Goal: Find specific page/section: Find specific page/section

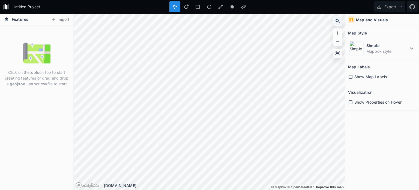
click at [337, 17] on div at bounding box center [338, 21] width 8 height 8
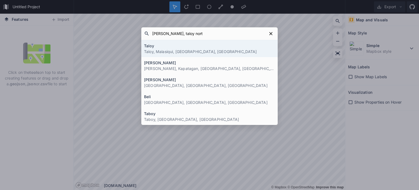
type input "[PERSON_NAME], [GEOGRAPHIC_DATA]"
click button "submit" at bounding box center [0, 0] width 0 height 0
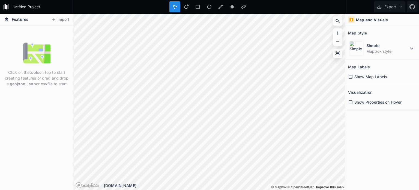
click at [175, 4] on icon at bounding box center [174, 6] width 5 height 5
click at [336, 20] on icon at bounding box center [337, 20] width 5 height 5
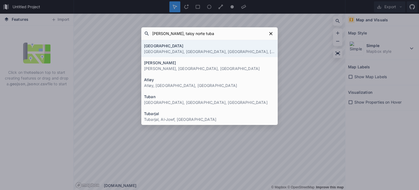
type input "[PERSON_NAME], taloy norte tuba"
click at [246, 47] on h4 "[GEOGRAPHIC_DATA]" at bounding box center [209, 46] width 131 height 6
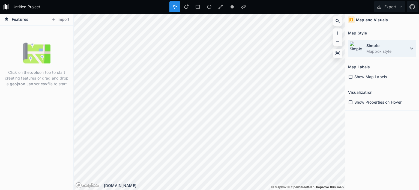
click at [409, 48] on icon at bounding box center [412, 48] width 7 height 7
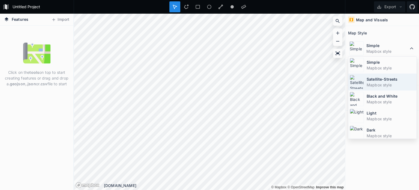
click at [358, 83] on img at bounding box center [357, 82] width 14 height 14
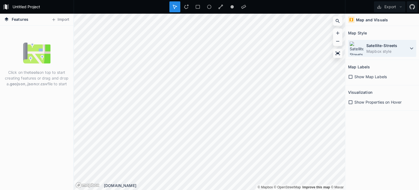
click at [408, 49] on dd "Mapbox style" at bounding box center [388, 51] width 42 height 6
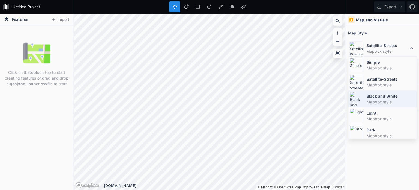
click at [361, 100] on img at bounding box center [357, 99] width 14 height 14
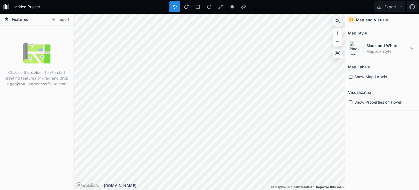
click at [340, 21] on icon at bounding box center [337, 20] width 5 height 5
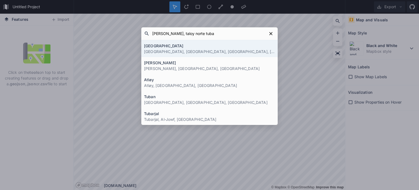
type input "[PERSON_NAME], taloy norte tuba"
click at [170, 51] on p "[GEOGRAPHIC_DATA], [GEOGRAPHIC_DATA], [GEOGRAPHIC_DATA], [GEOGRAPHIC_DATA]" at bounding box center [209, 52] width 131 height 6
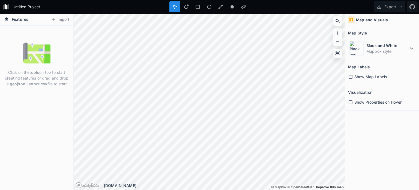
click at [352, 78] on icon at bounding box center [350, 76] width 5 height 5
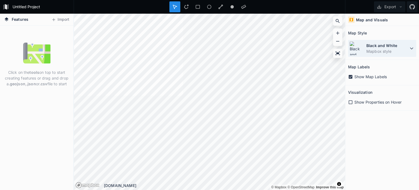
click at [408, 51] on dd "Mapbox style" at bounding box center [388, 51] width 42 height 6
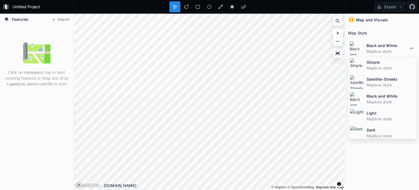
click at [382, 78] on dt "Satellite-Streets" at bounding box center [391, 79] width 49 height 6
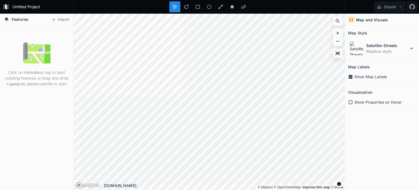
click at [220, 186] on div "© Mapbox © OpenStreetMap Improve this map © Maxar © Mapbox © OpenStreetMap Impr…" at bounding box center [209, 102] width 271 height 176
click at [408, 47] on dt "Satellite-Streets" at bounding box center [388, 46] width 42 height 6
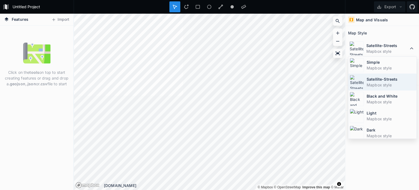
click at [380, 76] on dt "Satellite-Streets" at bounding box center [391, 79] width 49 height 6
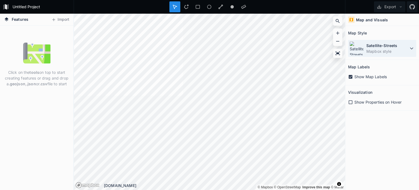
click at [407, 48] on dt "Satellite-Streets" at bounding box center [388, 46] width 42 height 6
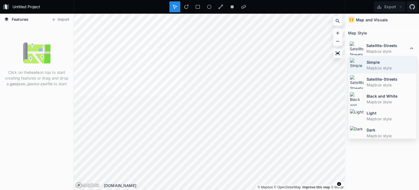
click at [390, 69] on dd "Mapbox style" at bounding box center [391, 68] width 49 height 6
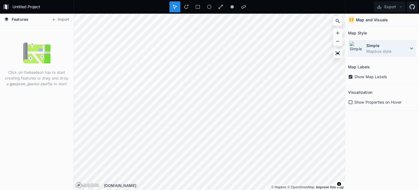
click at [408, 49] on dd "Mapbox style" at bounding box center [388, 51] width 42 height 6
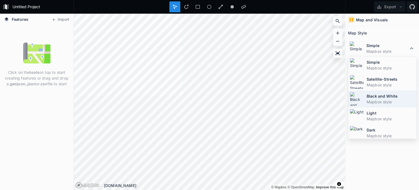
click at [391, 99] on dd "Mapbox style" at bounding box center [391, 102] width 49 height 6
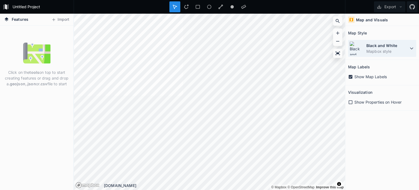
click at [410, 50] on icon at bounding box center [412, 48] width 7 height 7
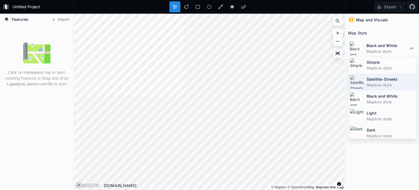
click at [394, 83] on dd "Mapbox style" at bounding box center [391, 85] width 49 height 6
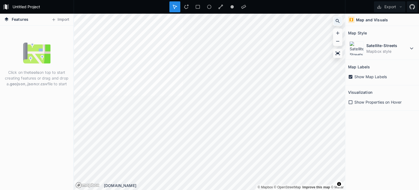
click at [340, 22] on icon at bounding box center [337, 20] width 5 height 5
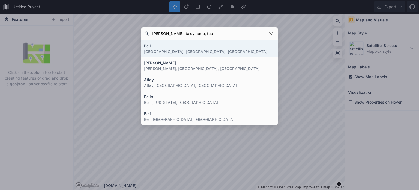
type input "[PERSON_NAME], taloy norte, tuba"
click button "submit" at bounding box center [0, 0] width 0 height 0
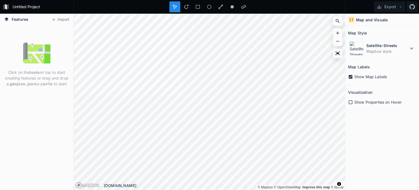
click at [342, 18] on div at bounding box center [337, 20] width 9 height 9
click at [339, 22] on icon at bounding box center [338, 21] width 4 height 4
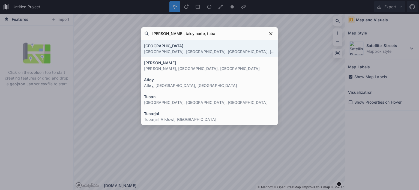
type input "[PERSON_NAME], taloy norte, tuba"
click at [219, 49] on p "[GEOGRAPHIC_DATA], [GEOGRAPHIC_DATA], [GEOGRAPHIC_DATA], [GEOGRAPHIC_DATA]" at bounding box center [209, 52] width 131 height 6
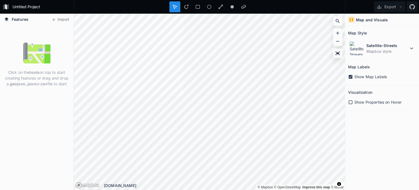
click at [250, 186] on div "© Mapbox © OpenStreetMap Improve this map © Maxar © Mapbox © OpenStreetMap Impr…" at bounding box center [209, 102] width 271 height 176
click at [247, 187] on div "© Mapbox © OpenStreetMap Improve this map © Maxar © Mapbox © OpenStreetMap Impr…" at bounding box center [209, 102] width 271 height 176
drag, startPoint x: 347, startPoint y: 102, endPoint x: 350, endPoint y: 100, distance: 3.7
click at [349, 100] on section "Visualization Show Properties on Hover" at bounding box center [383, 97] width 74 height 25
click at [353, 102] on icon at bounding box center [350, 102] width 5 height 5
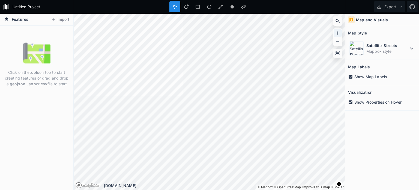
click at [337, 32] on icon at bounding box center [337, 32] width 5 height 5
click at [337, 43] on icon at bounding box center [337, 40] width 5 height 5
click at [195, 189] on html "Untitled Project Export Features Import Click on the tools on top to start crea…" at bounding box center [209, 95] width 419 height 190
click at [188, 189] on html "Untitled Project Export Features Import Click on the tools on top to start crea…" at bounding box center [209, 95] width 419 height 190
